Goal: Entertainment & Leisure: Consume media (video, audio)

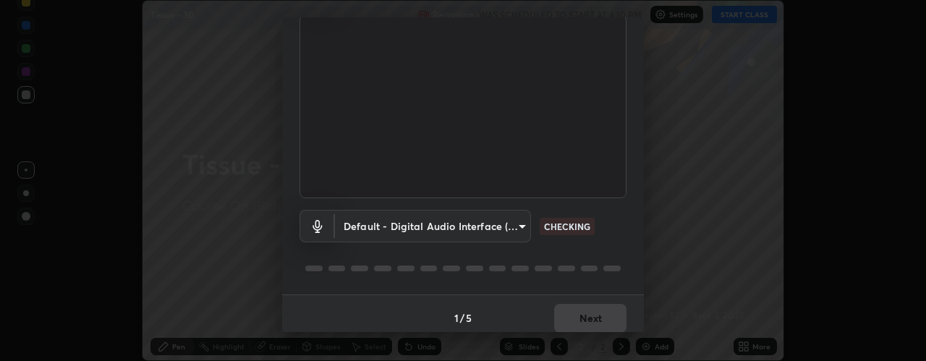
scroll to position [114, 0]
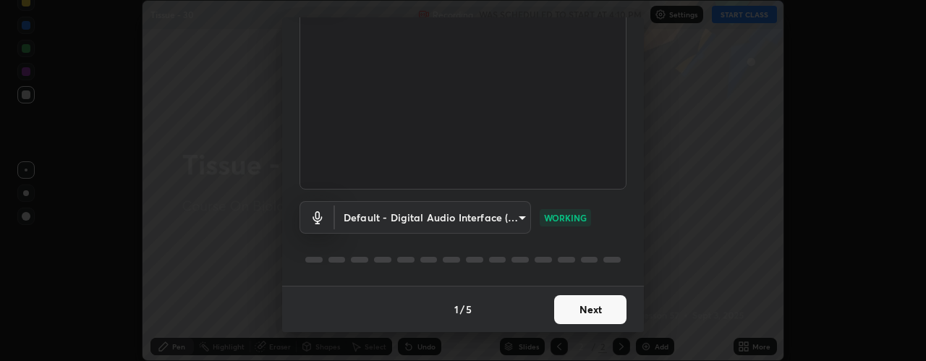
click at [597, 312] on button "Next" at bounding box center [590, 309] width 72 height 29
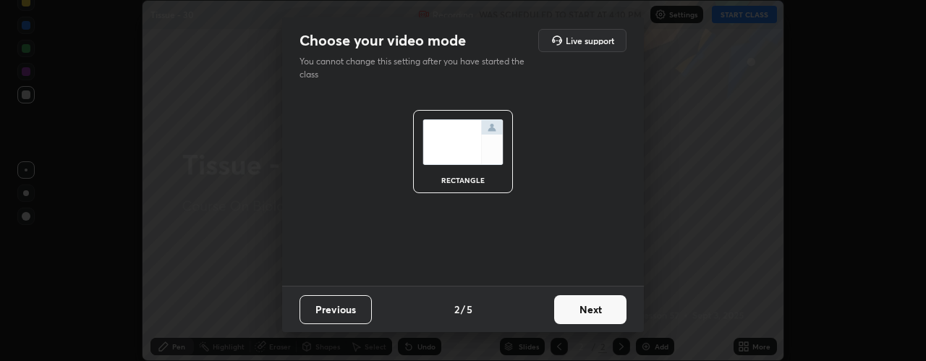
click at [589, 305] on button "Next" at bounding box center [590, 309] width 72 height 29
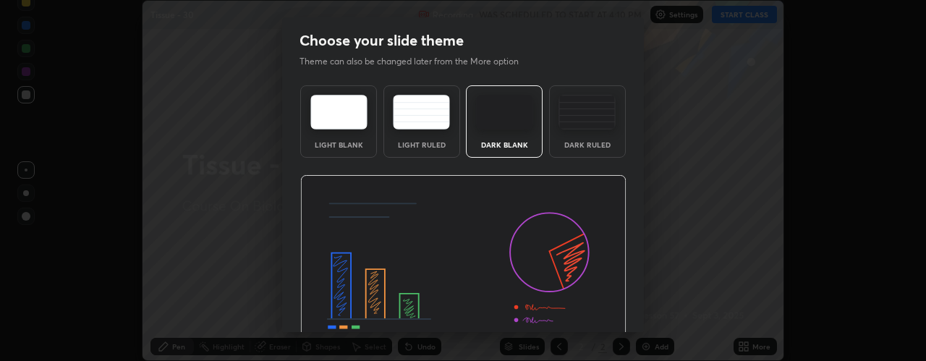
scroll to position [73, 0]
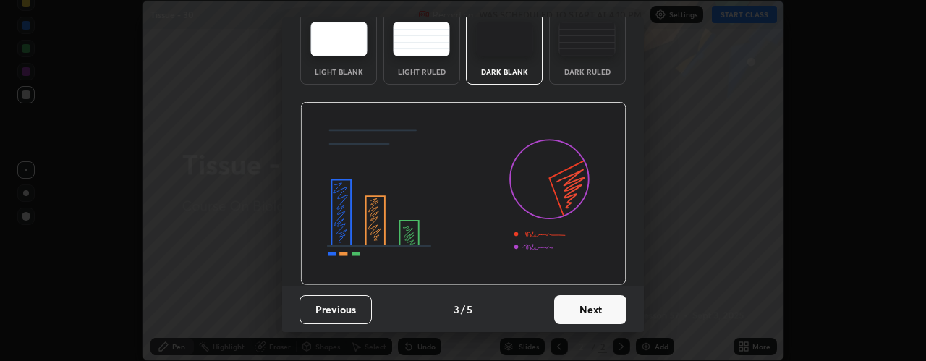
click at [571, 313] on button "Next" at bounding box center [590, 309] width 72 height 29
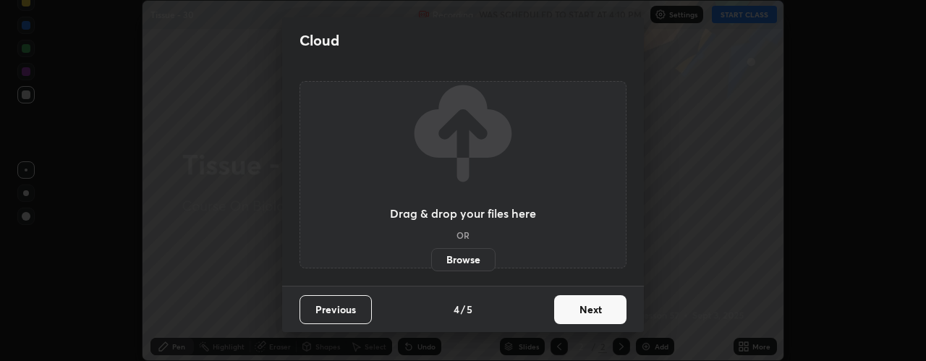
scroll to position [0, 0]
click at [582, 311] on button "Next" at bounding box center [590, 309] width 72 height 29
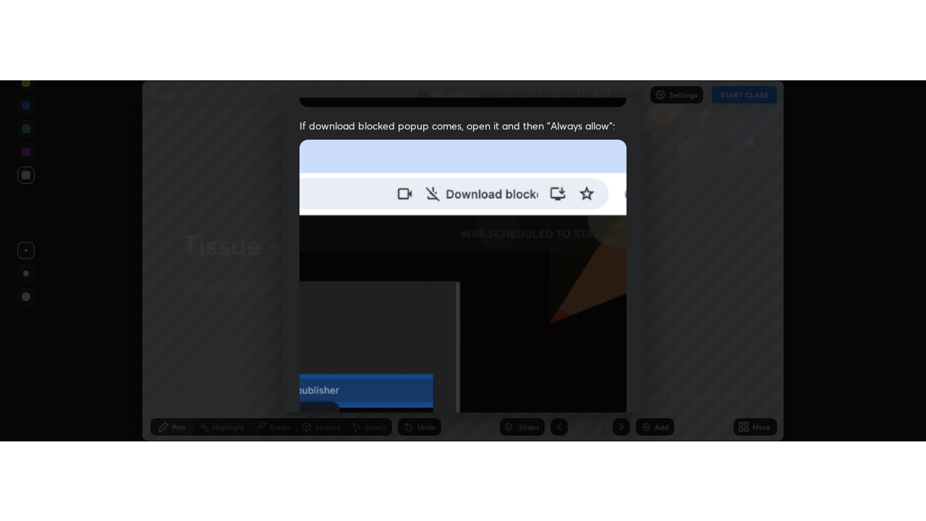
scroll to position [409, 0]
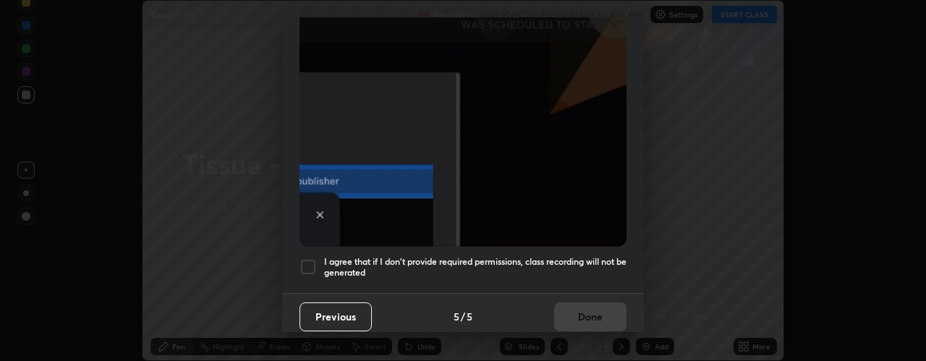
click at [307, 258] on div at bounding box center [307, 266] width 17 height 17
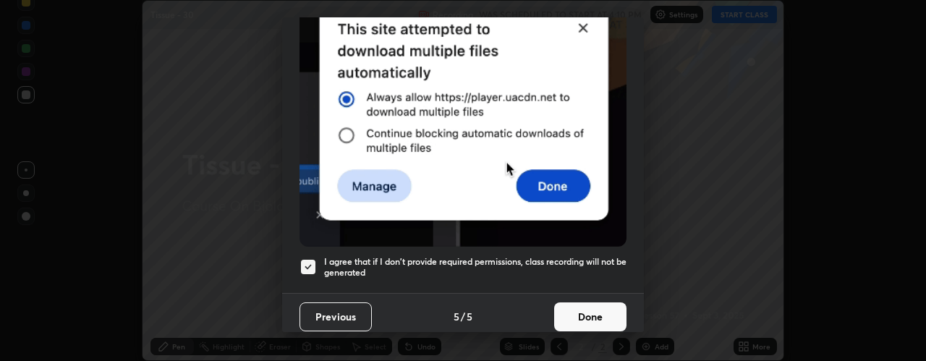
click at [600, 309] on button "Done" at bounding box center [590, 316] width 72 height 29
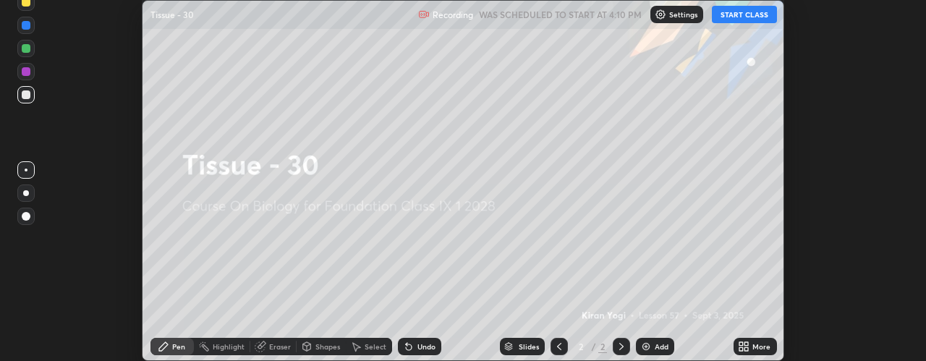
click at [745, 14] on button "START CLASS" at bounding box center [744, 14] width 65 height 17
click at [649, 346] on img at bounding box center [646, 347] width 12 height 12
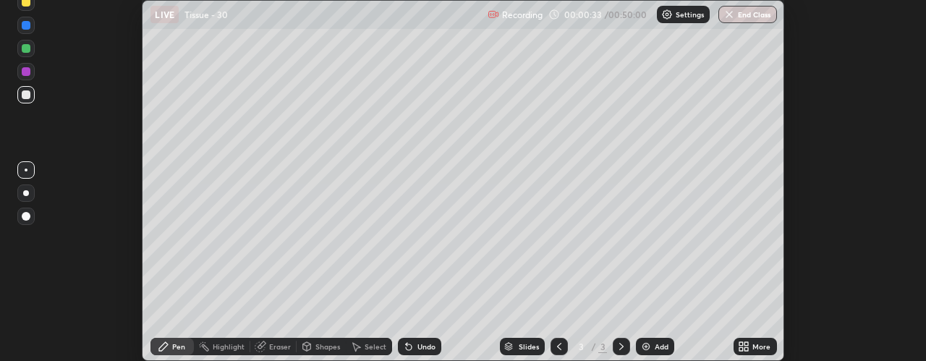
click at [742, 347] on icon at bounding box center [741, 349] width 4 height 4
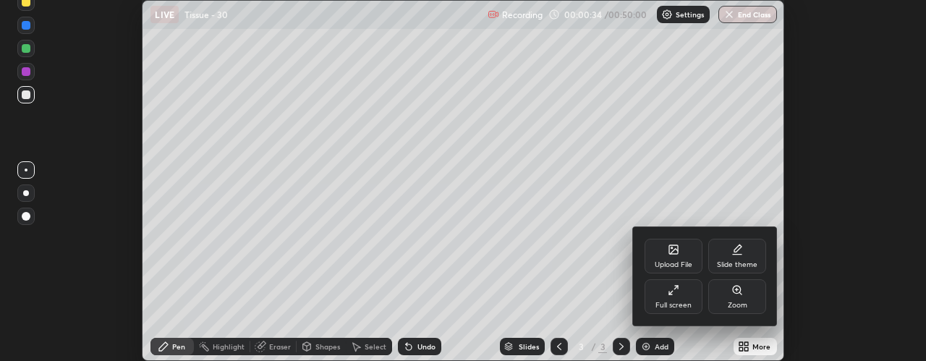
click at [731, 299] on div "Zoom" at bounding box center [737, 296] width 58 height 35
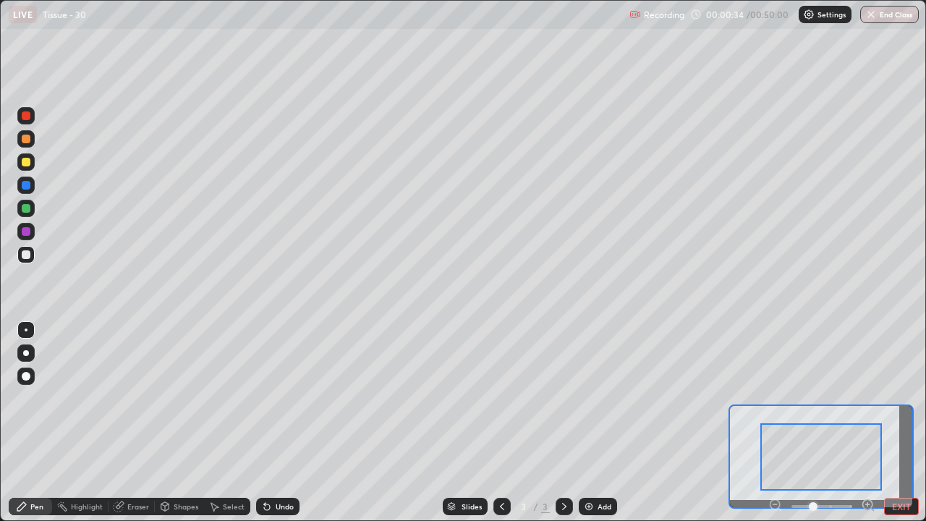
scroll to position [521, 926]
click at [472, 360] on div "Slides" at bounding box center [471, 506] width 20 height 7
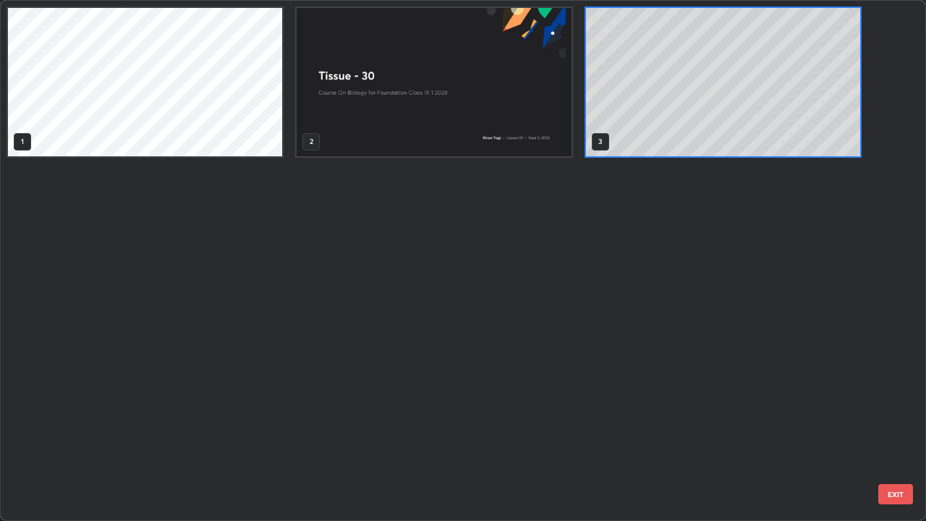
scroll to position [515, 917]
click at [889, 360] on button "EXIT" at bounding box center [895, 494] width 35 height 20
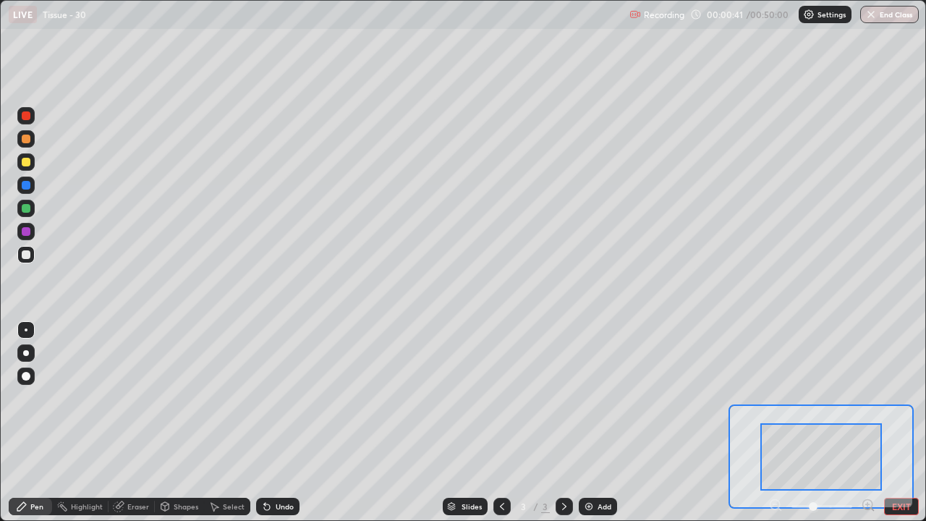
click at [887, 360] on button "EXIT" at bounding box center [901, 506] width 35 height 17
